Goal: Task Accomplishment & Management: Manage account settings

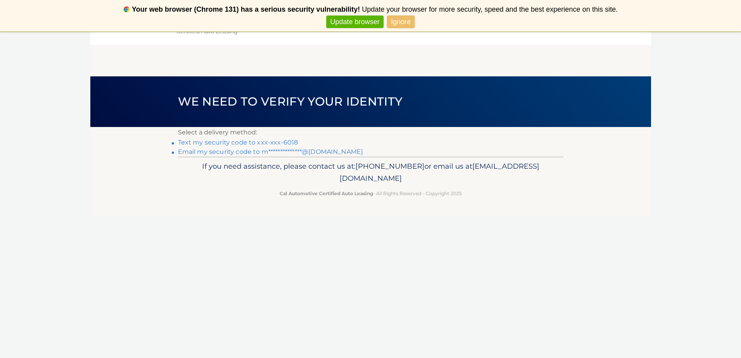
click at [272, 143] on link "Text my security code to xxx-xxx-6018" at bounding box center [238, 142] width 120 height 7
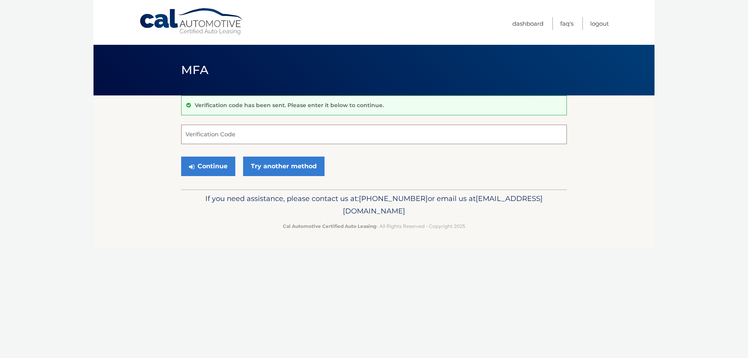
click at [266, 134] on input "Verification Code" at bounding box center [374, 134] width 386 height 19
type input "947201"
click at [211, 161] on button "Continue" at bounding box center [208, 166] width 54 height 19
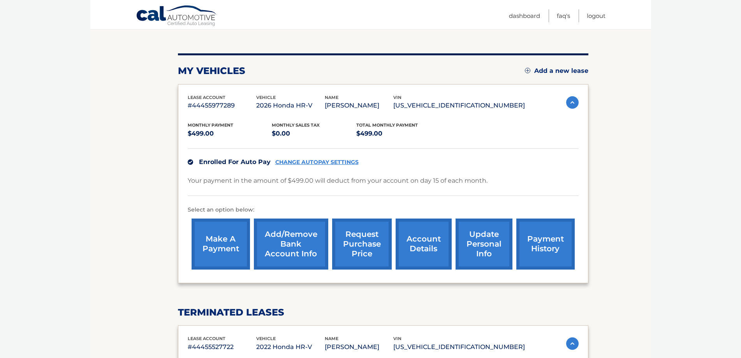
scroll to position [78, 0]
